Goal: Navigation & Orientation: Find specific page/section

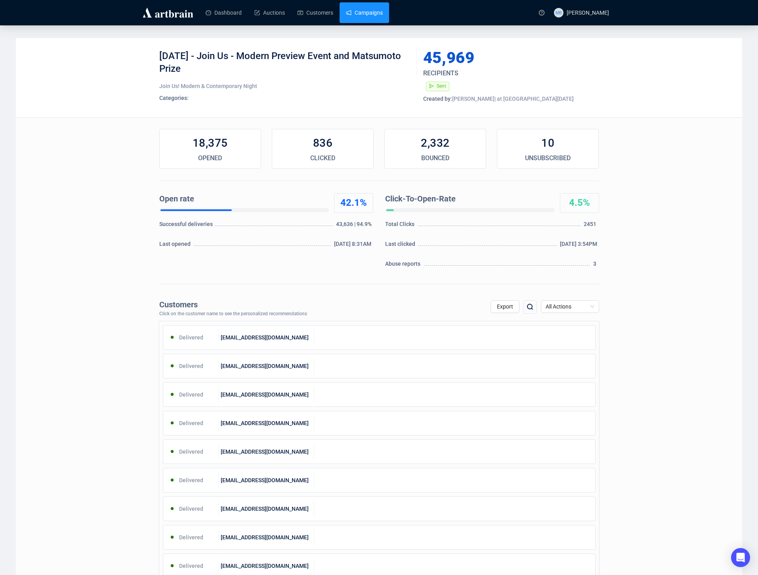
click at [365, 8] on link "Campaigns" at bounding box center [364, 12] width 37 height 21
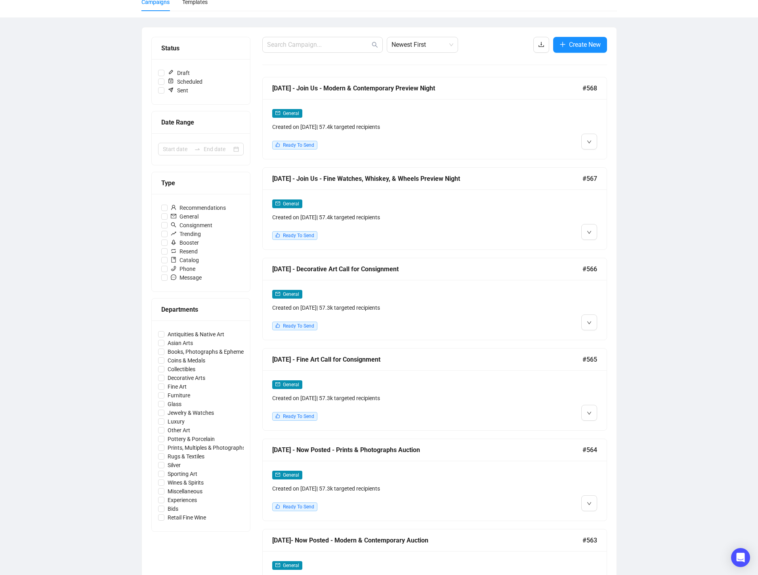
scroll to position [69, 0]
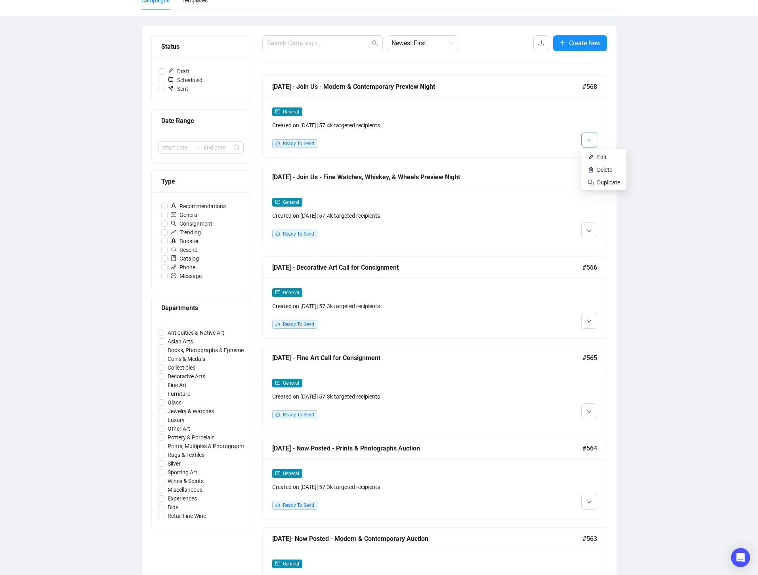
click at [591, 138] on button "button" at bounding box center [590, 140] width 16 height 16
click at [659, 132] on div "Campaigns Draft Campaigns 6 Scheduled Campaigns 1 Sent Campaigns 514 Campaigns …" at bounding box center [379, 392] width 758 height 873
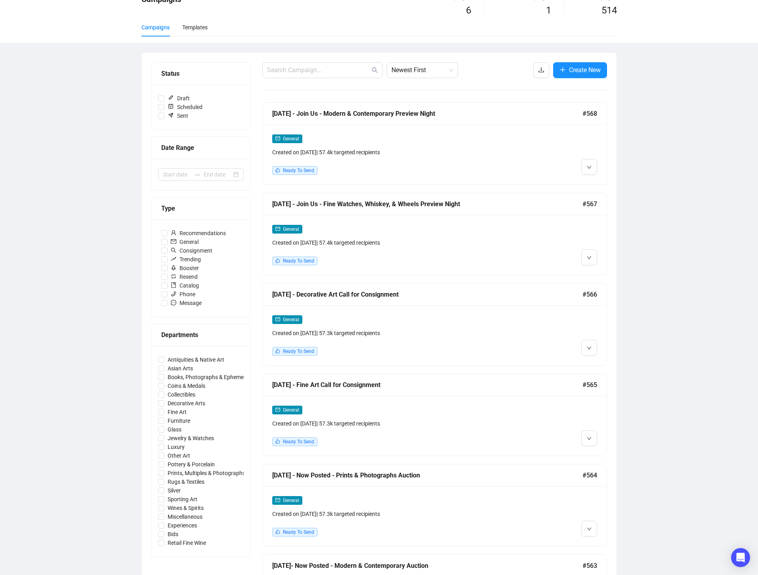
scroll to position [36, 0]
